Goal: Task Accomplishment & Management: Manage account settings

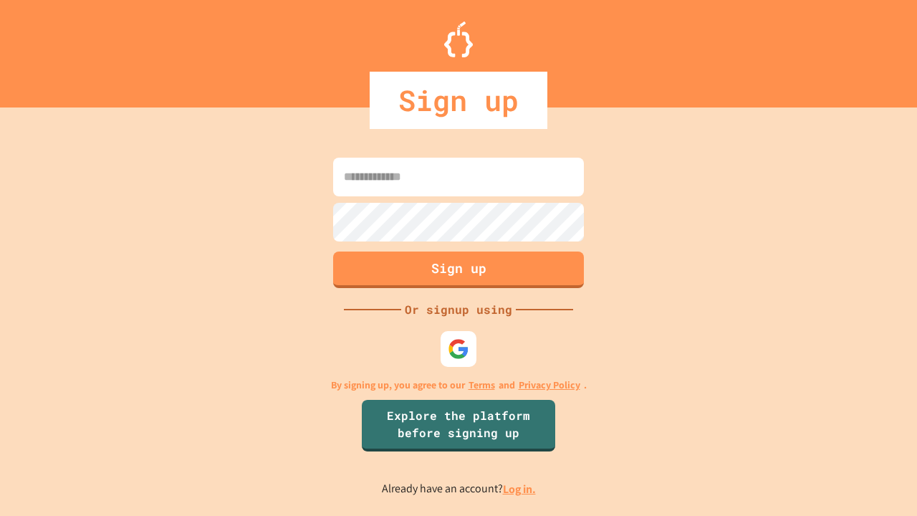
click at [520, 488] on link "Log in." at bounding box center [519, 488] width 33 height 15
